Goal: Information Seeking & Learning: Compare options

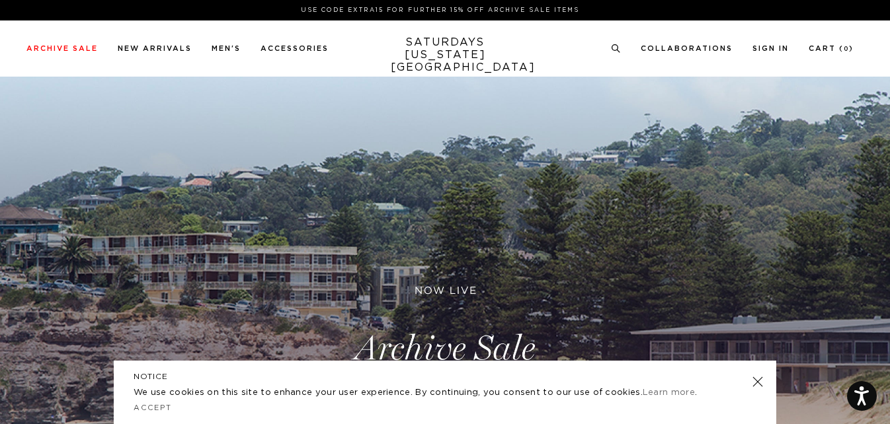
scroll to position [257, 0]
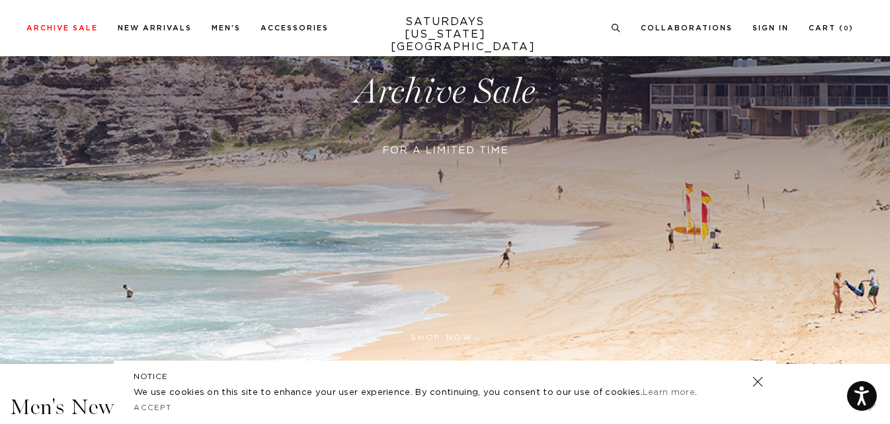
click at [456, 143] on link at bounding box center [445, 91] width 890 height 545
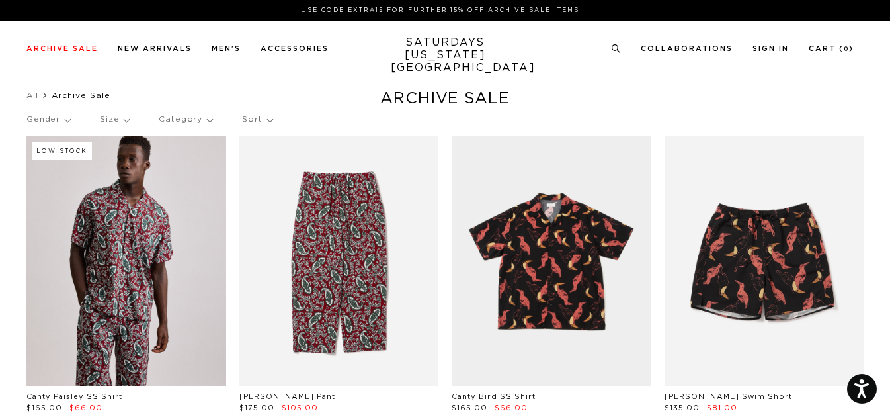
click at [166, 119] on p "Category" at bounding box center [186, 119] width 54 height 30
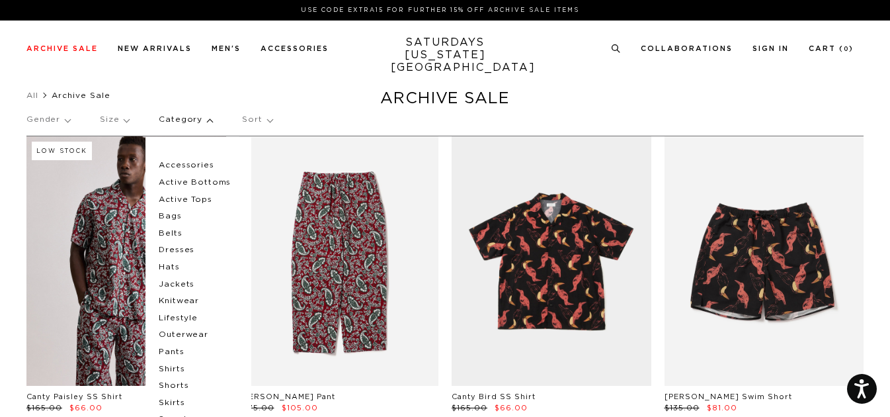
click at [164, 370] on p "Shirts" at bounding box center [198, 368] width 79 height 17
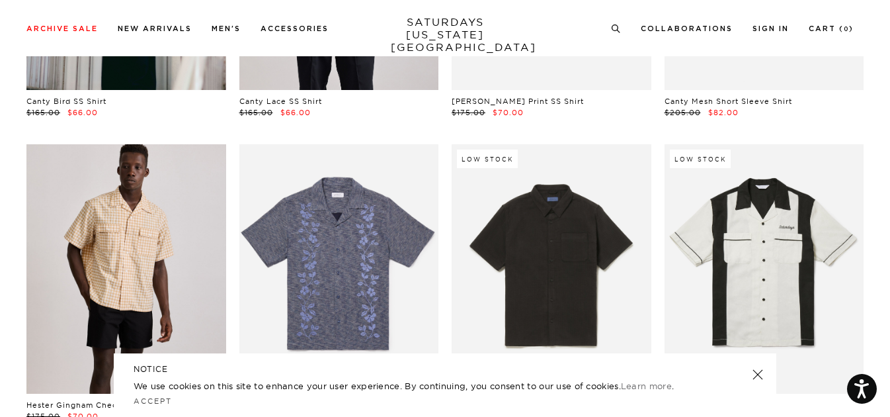
scroll to position [1869, 0]
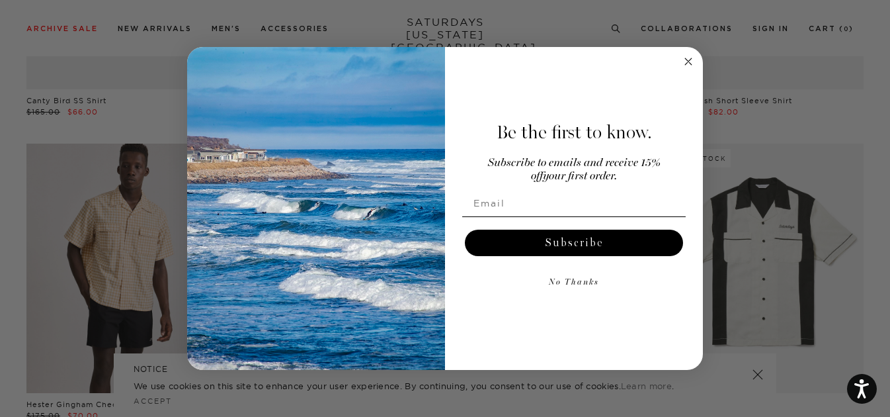
click at [688, 58] on circle "Close dialog" at bounding box center [688, 61] width 15 height 15
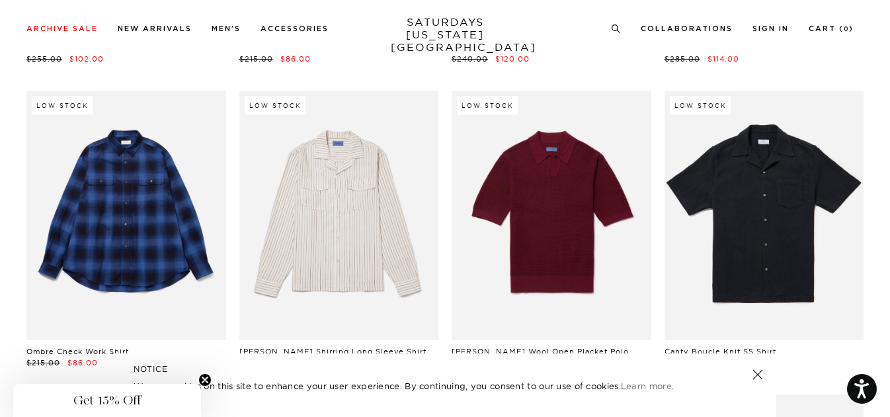
scroll to position [4366, 0]
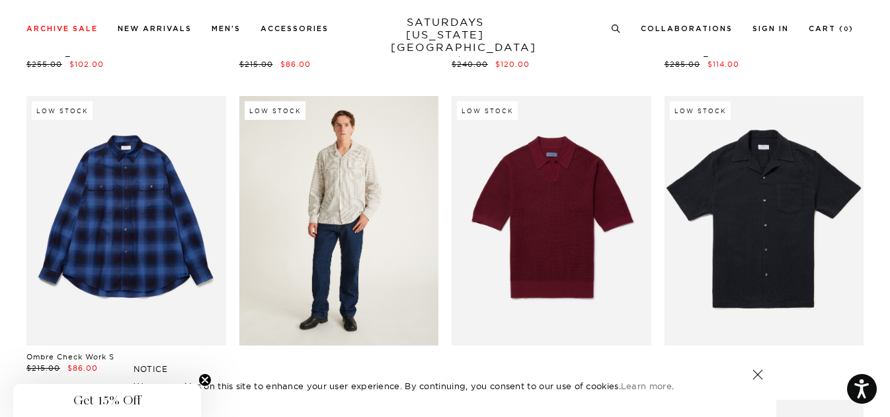
click at [280, 225] on link at bounding box center [339, 220] width 200 height 249
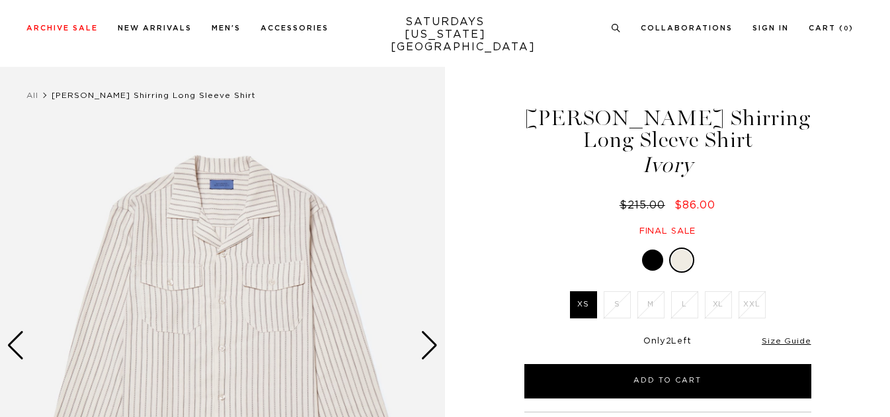
click at [423, 331] on div "Next slide" at bounding box center [430, 345] width 18 height 29
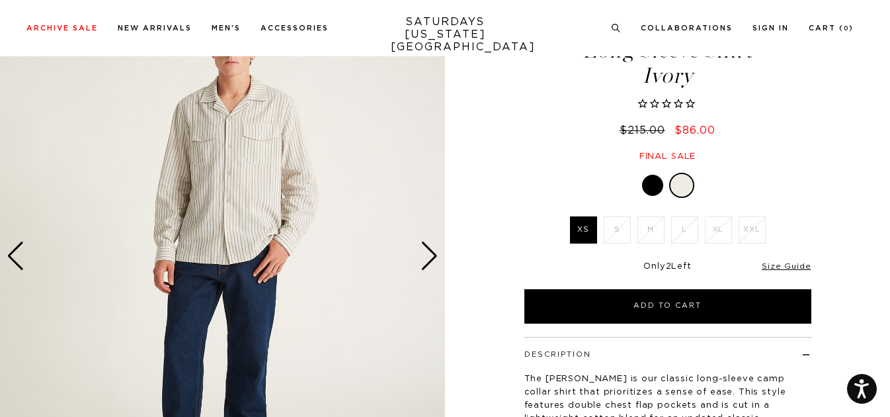
click at [423, 253] on div "Next slide" at bounding box center [430, 255] width 18 height 29
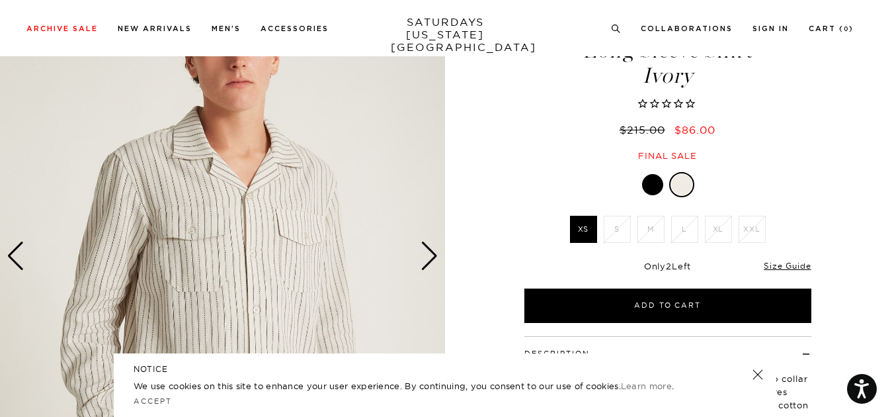
scroll to position [303, 0]
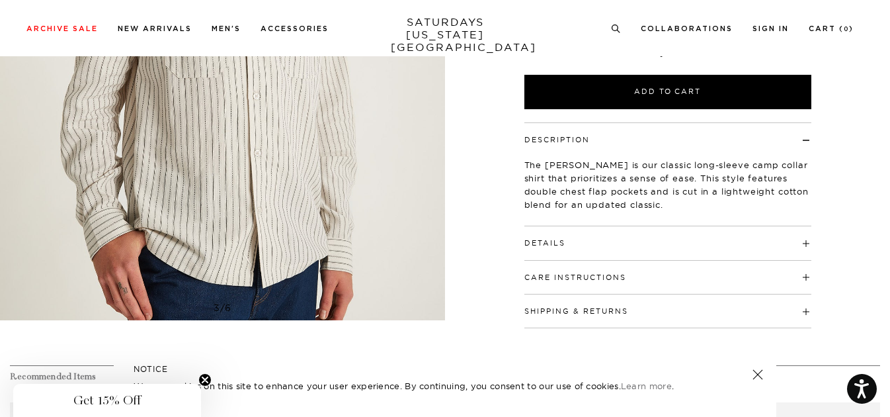
click at [569, 239] on h4 "Details" at bounding box center [667, 237] width 287 height 22
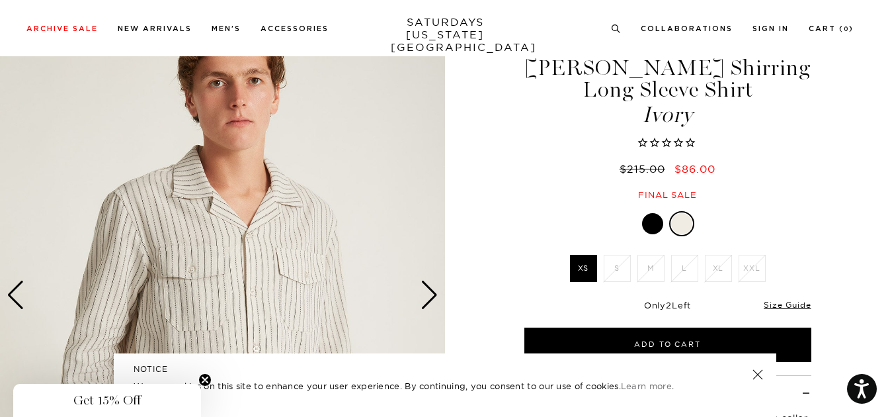
scroll to position [52, 0]
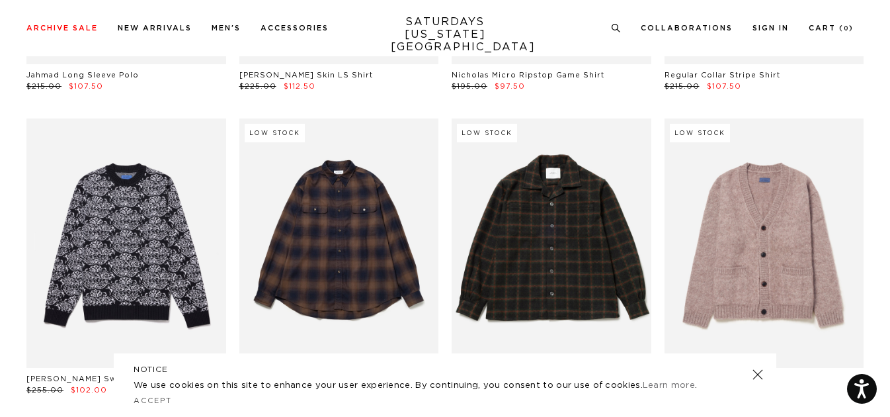
scroll to position [4017, 5]
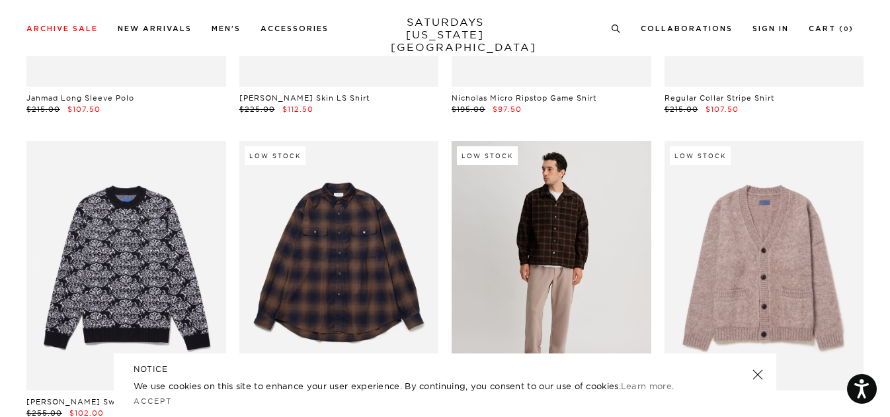
click at [537, 208] on link at bounding box center [552, 265] width 200 height 249
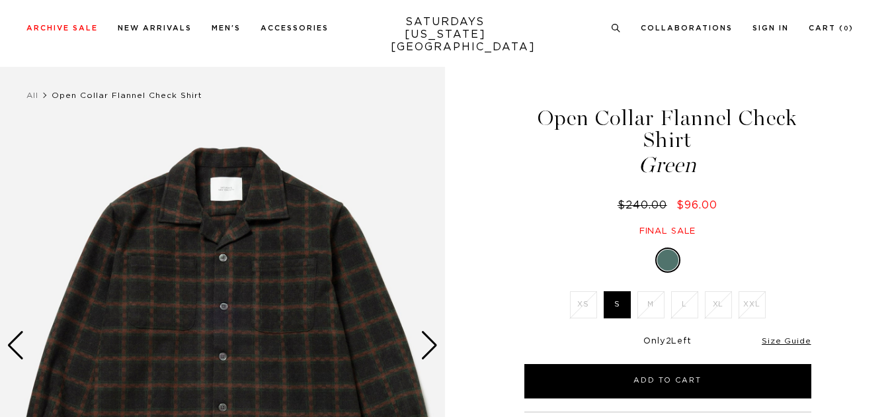
click at [432, 331] on div "Next slide" at bounding box center [430, 345] width 18 height 29
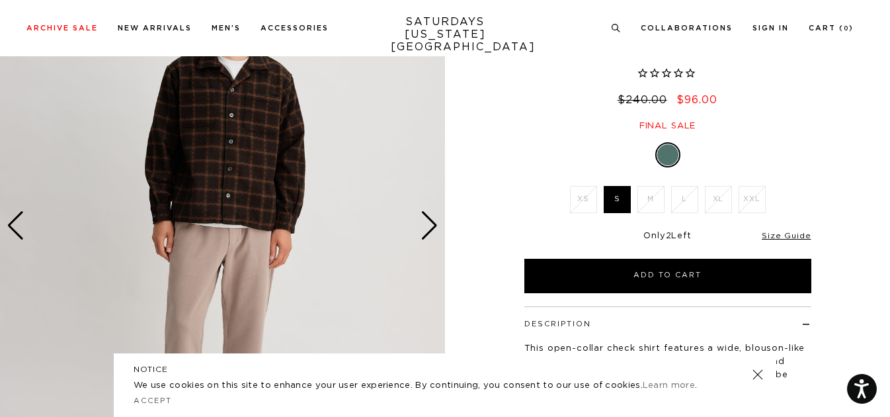
scroll to position [307, 0]
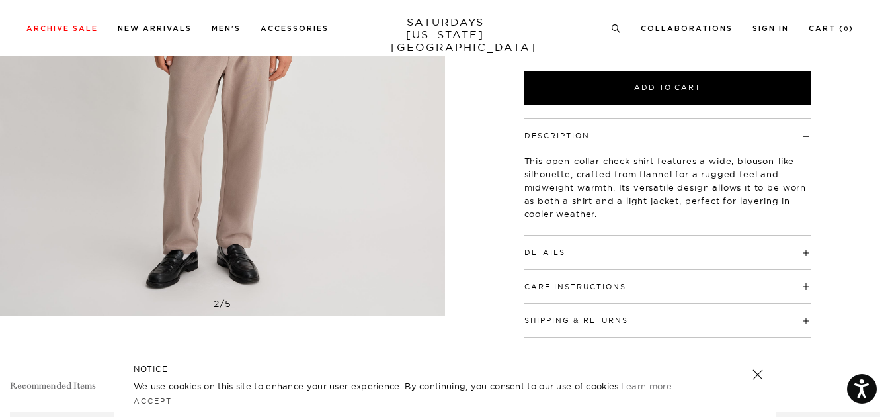
click at [565, 248] on h4 "Details" at bounding box center [667, 246] width 287 height 22
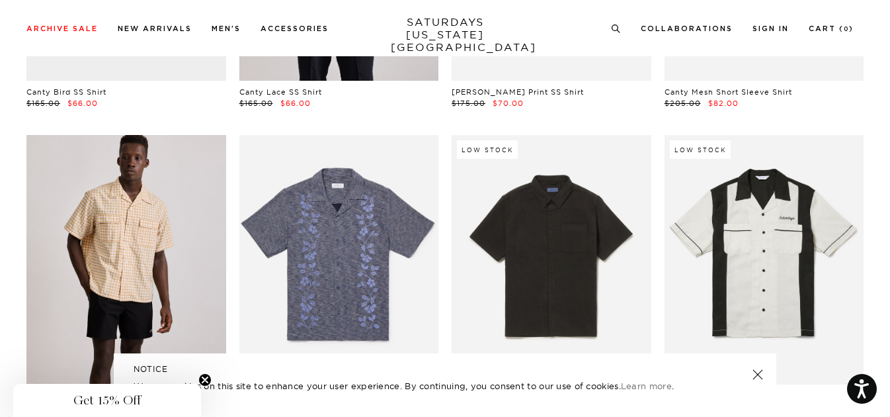
scroll to position [1997, 5]
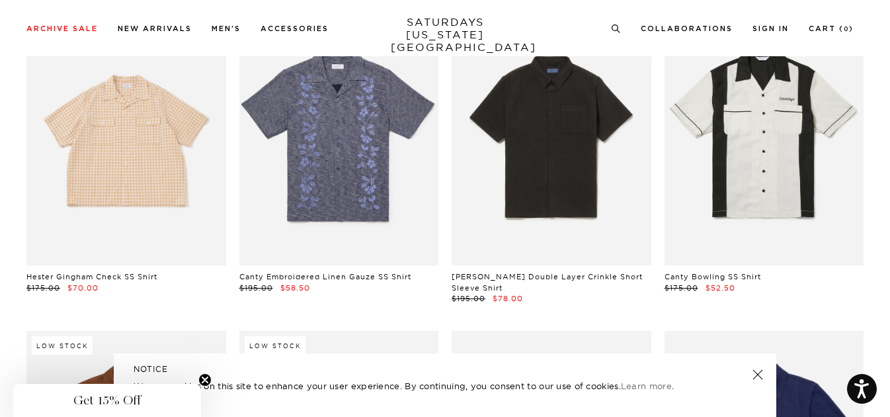
click at [95, 136] on link at bounding box center [126, 140] width 200 height 249
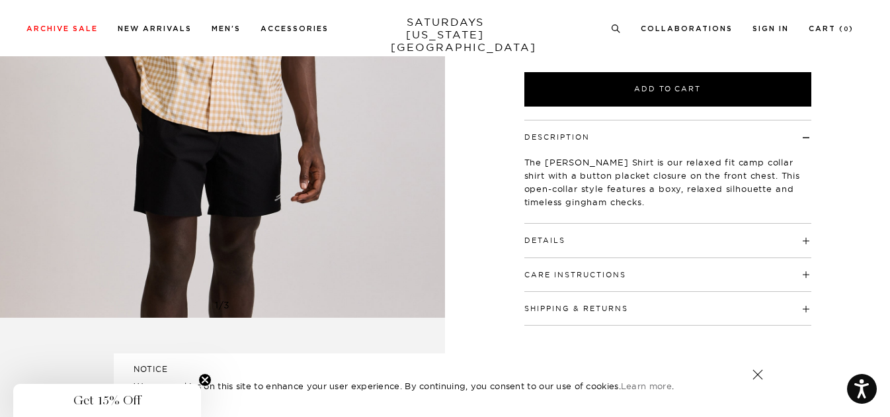
scroll to position [309, 0]
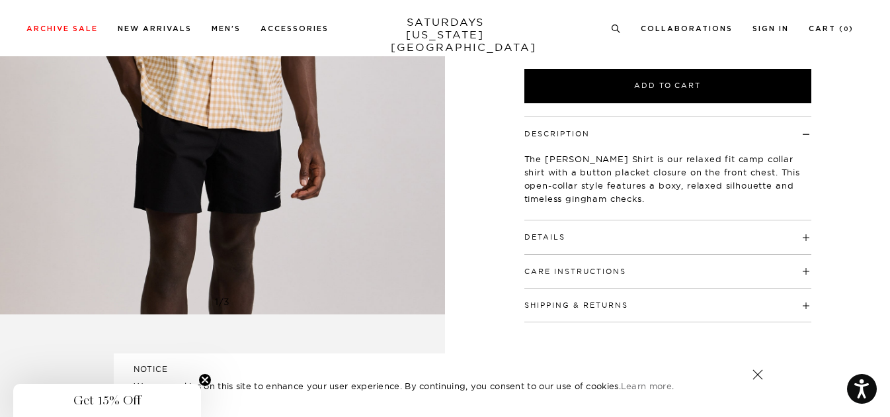
click at [588, 235] on h4 "Details" at bounding box center [667, 231] width 287 height 22
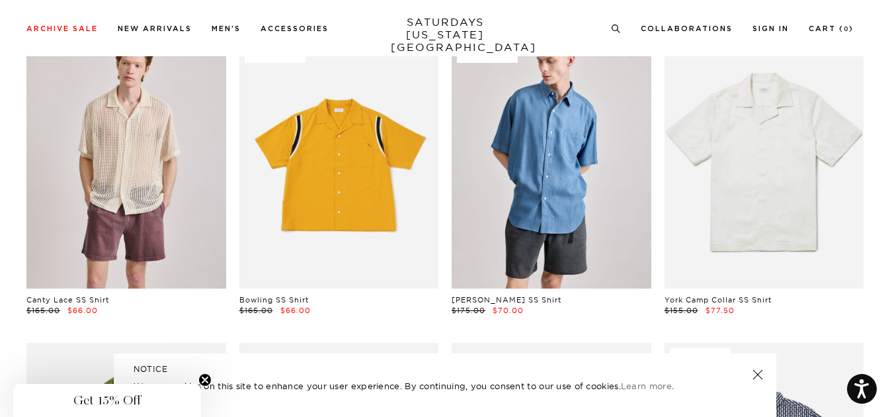
scroll to position [769, 5]
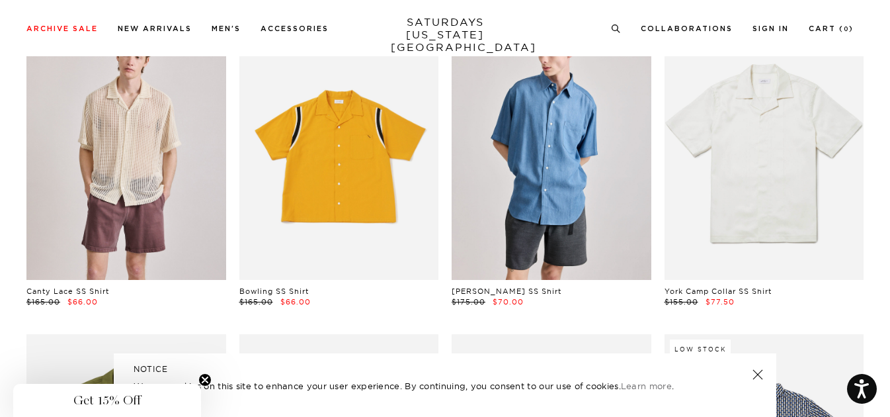
click at [302, 206] on link at bounding box center [339, 154] width 200 height 249
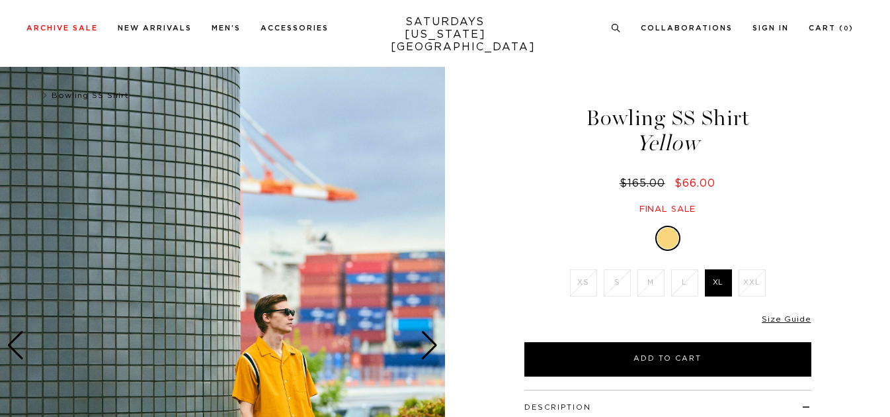
click at [434, 331] on div "Next slide" at bounding box center [430, 345] width 18 height 29
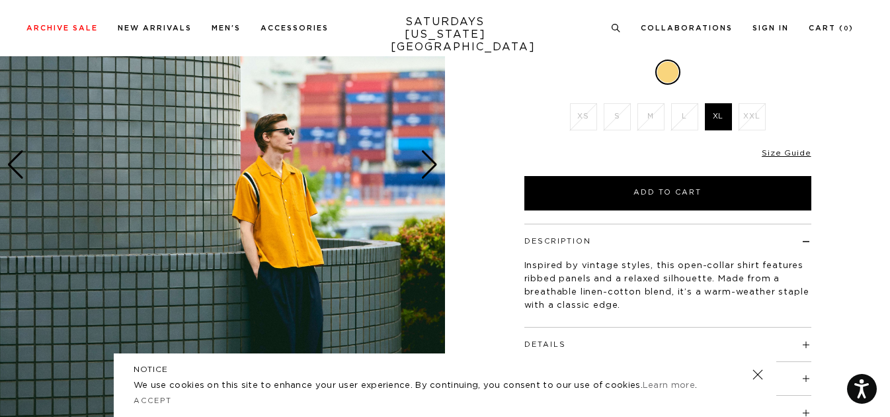
click at [544, 341] on button "Details" at bounding box center [545, 344] width 42 height 7
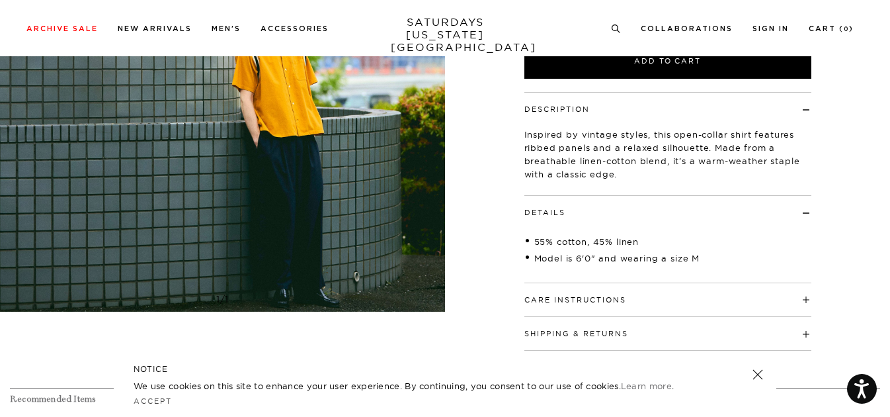
scroll to position [132, 0]
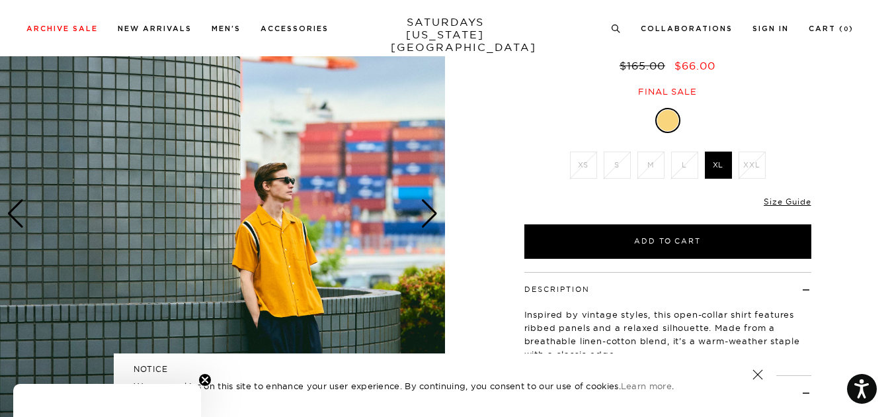
click at [430, 212] on div "Next slide" at bounding box center [430, 213] width 18 height 29
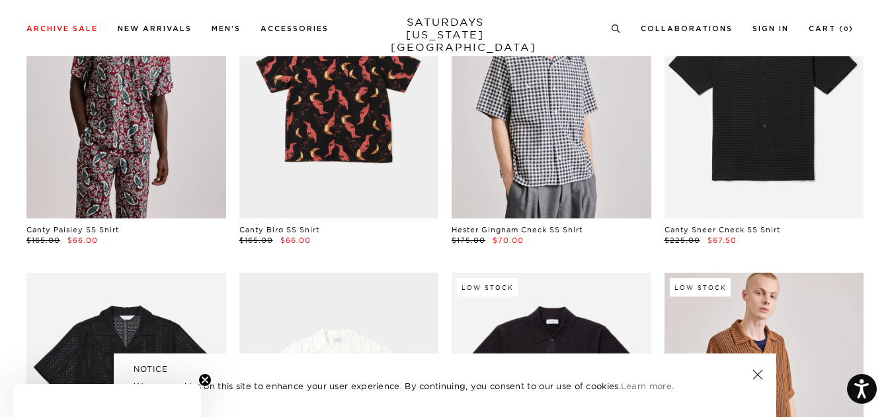
scroll to position [0, 5]
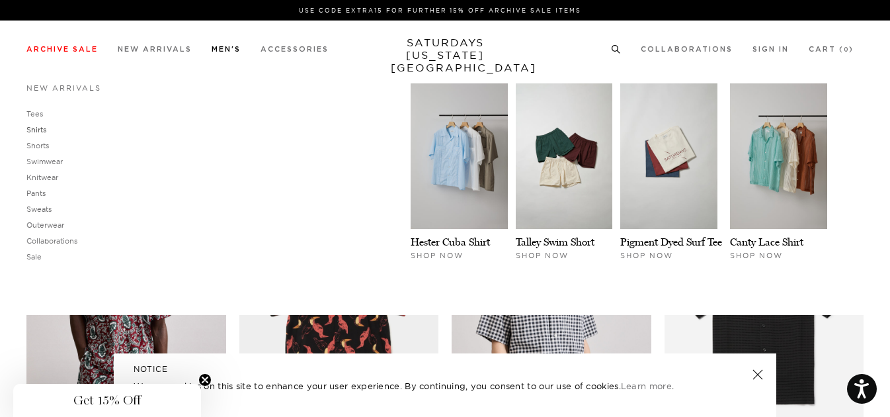
click at [31, 132] on link "Shirts" at bounding box center [36, 129] width 20 height 9
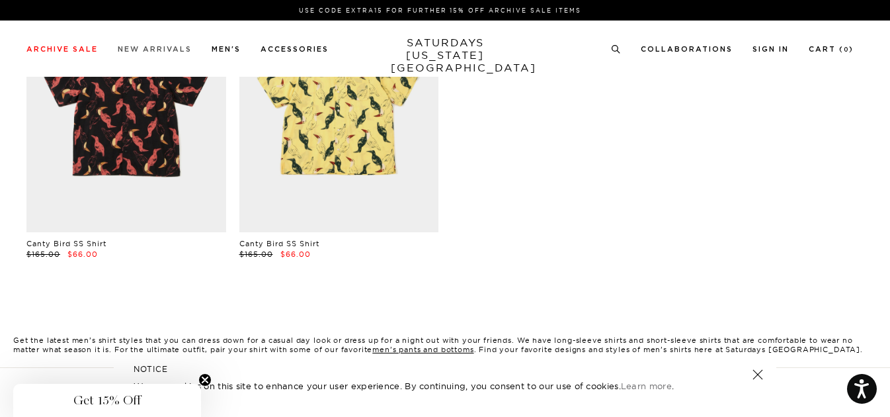
scroll to position [0, 8]
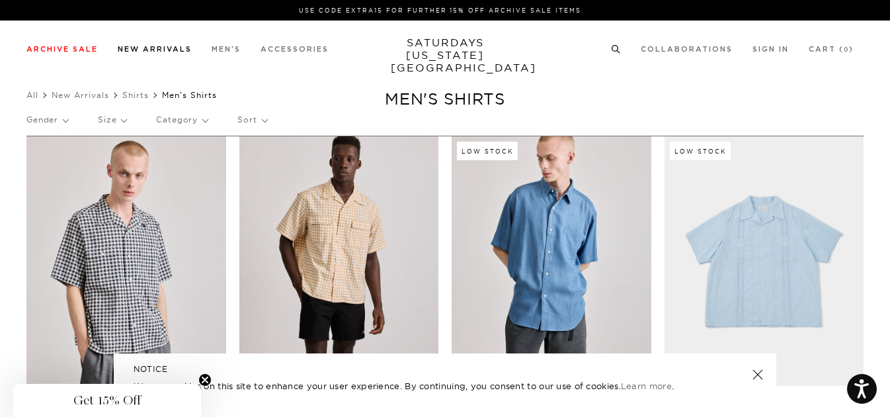
click at [171, 48] on link "New Arrivals" at bounding box center [155, 49] width 74 height 7
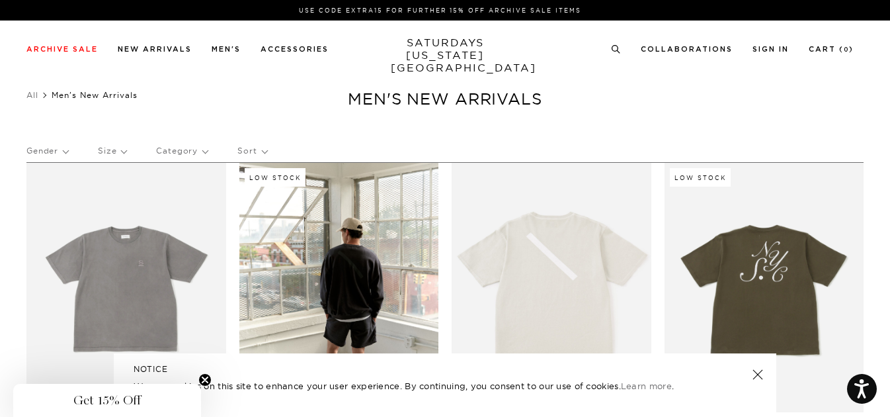
click at [173, 153] on p "Category" at bounding box center [182, 151] width 52 height 30
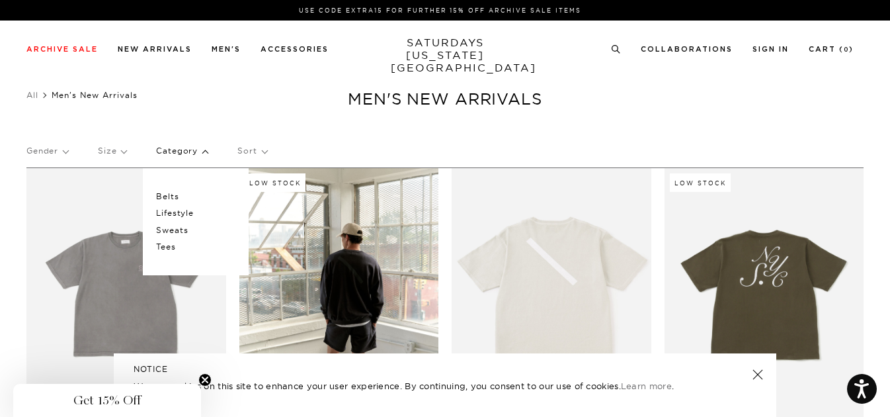
click at [210, 109] on h1 "Men's New Arrivals" at bounding box center [445, 99] width 890 height 20
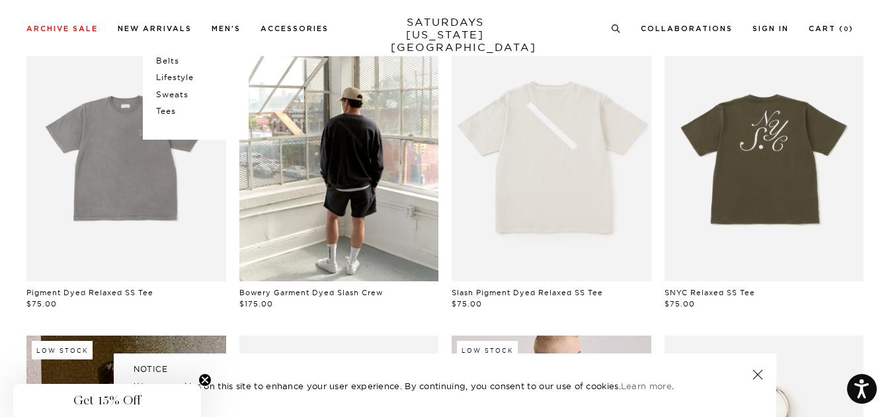
scroll to position [153, 0]
